Goal: Task Accomplishment & Management: Complete application form

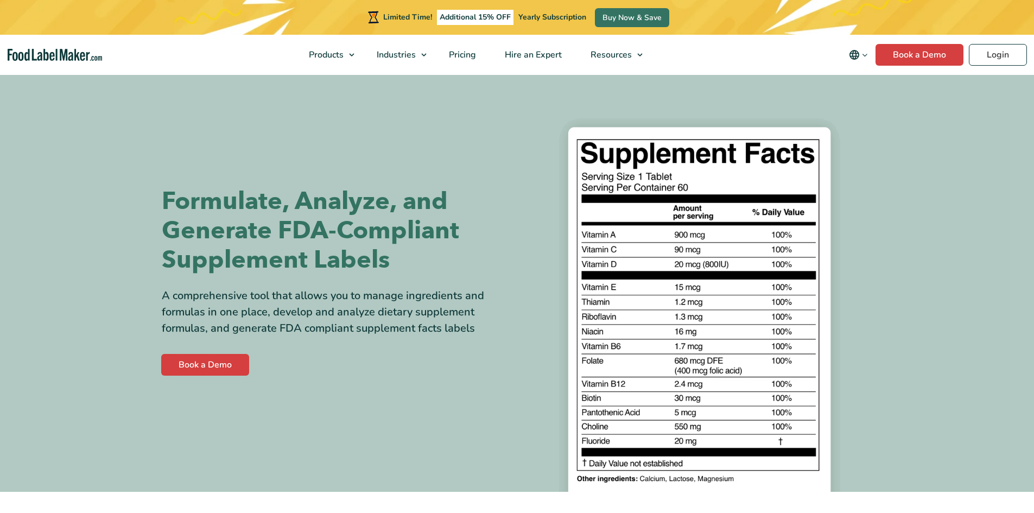
scroll to position [54, 0]
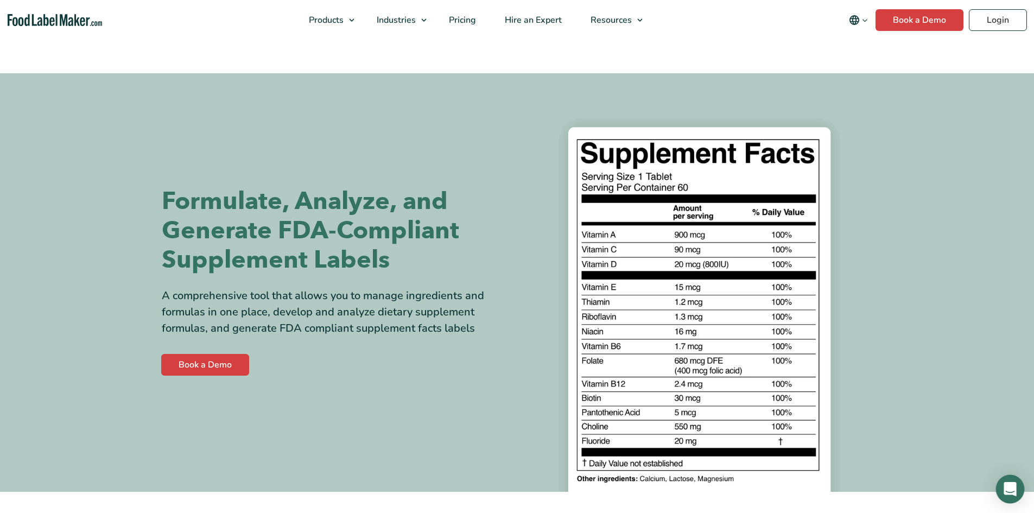
click at [1013, 486] on icon "Open Intercom Messenger" at bounding box center [1009, 489] width 12 height 14
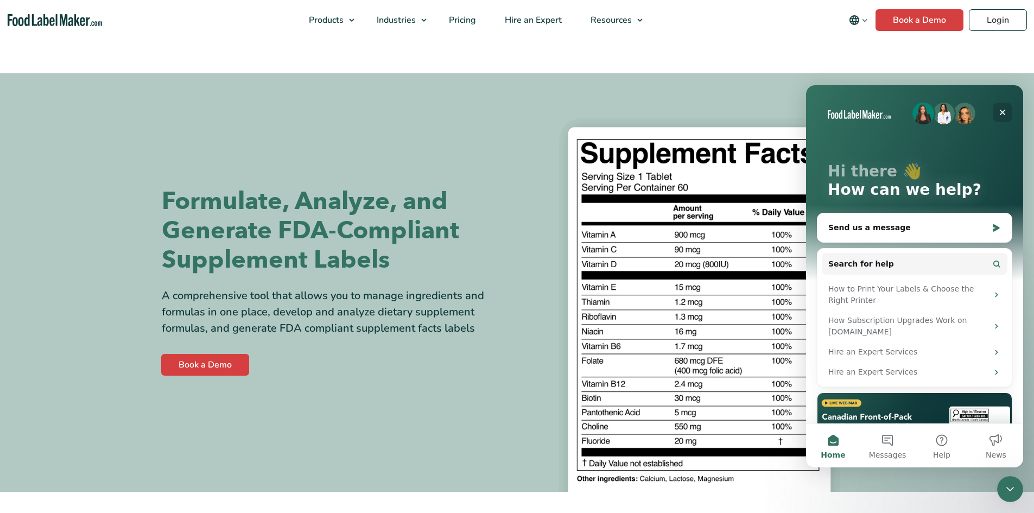
click at [1002, 110] on icon "Close" at bounding box center [1002, 112] width 9 height 9
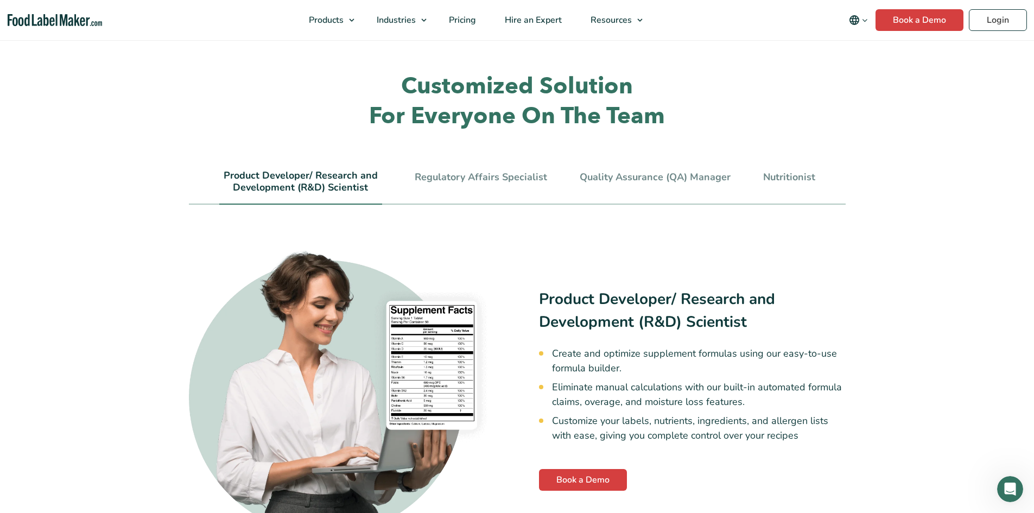
scroll to position [1899, 0]
